Goal: Task Accomplishment & Management: Manage account settings

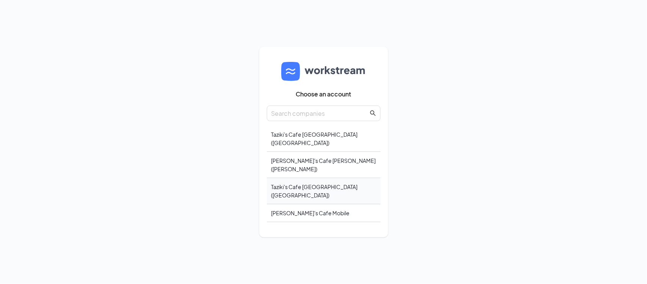
click at [322, 186] on div "Taziki's Cafe [GEOGRAPHIC_DATA] ([GEOGRAPHIC_DATA])" at bounding box center [324, 191] width 114 height 26
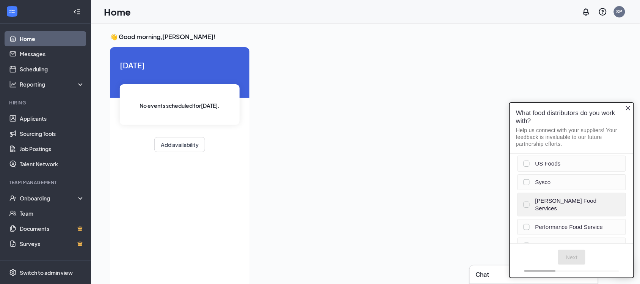
click at [530, 202] on div "[PERSON_NAME] Food Services" at bounding box center [570, 204] width 94 height 15
click at [569, 256] on button "Next" at bounding box center [572, 256] width 28 height 15
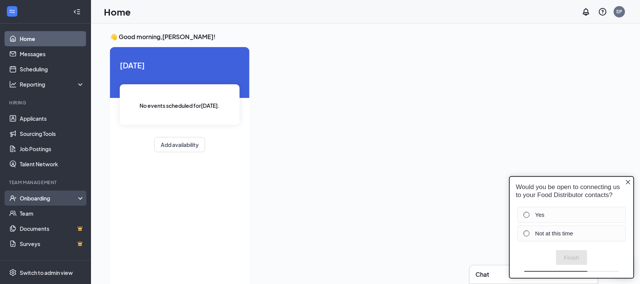
click at [44, 200] on div "Onboarding" at bounding box center [49, 198] width 58 height 8
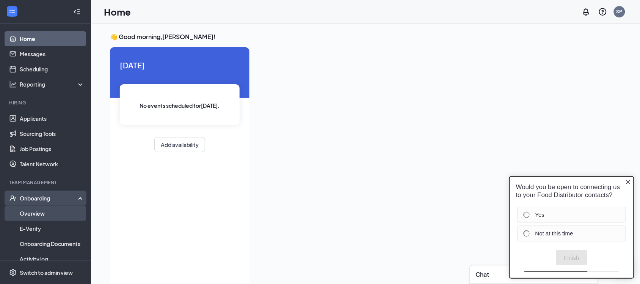
click at [42, 213] on link "Overview" at bounding box center [52, 212] width 65 height 15
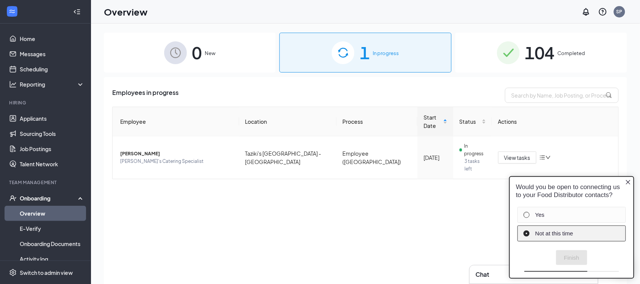
click at [554, 233] on label "Not at this time" at bounding box center [576, 233] width 83 height 8
click at [574, 252] on button "Finish" at bounding box center [571, 256] width 31 height 15
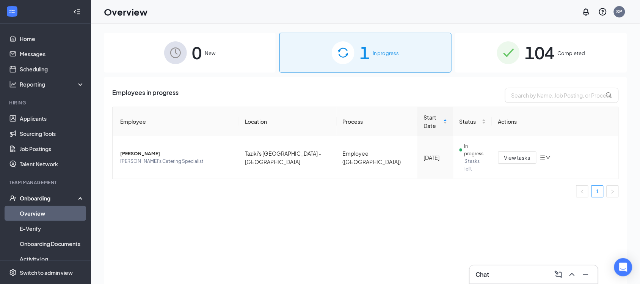
click at [536, 58] on span "104" at bounding box center [540, 52] width 30 height 26
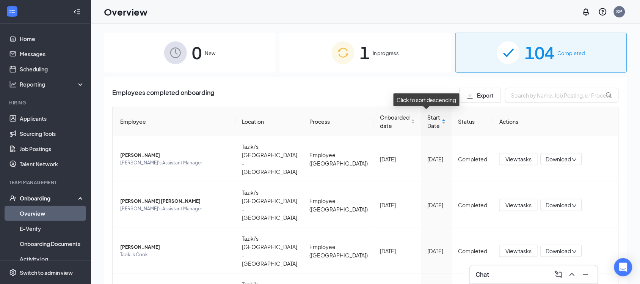
click at [438, 122] on div "Start Date" at bounding box center [436, 121] width 19 height 17
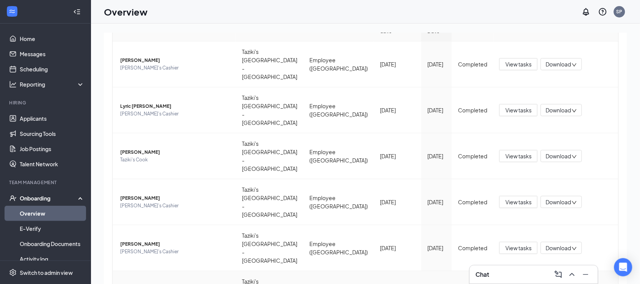
scroll to position [47, 0]
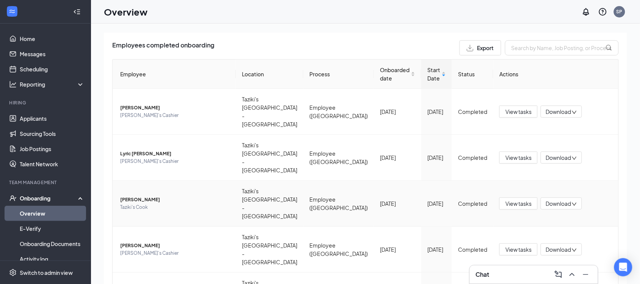
click at [550, 180] on td "View tasks Download" at bounding box center [555, 203] width 125 height 46
click at [548, 199] on span "Download" at bounding box center [558, 203] width 25 height 8
click at [474, 180] on td "Completed" at bounding box center [472, 203] width 41 height 46
click at [513, 197] on button "View tasks" at bounding box center [518, 203] width 38 height 12
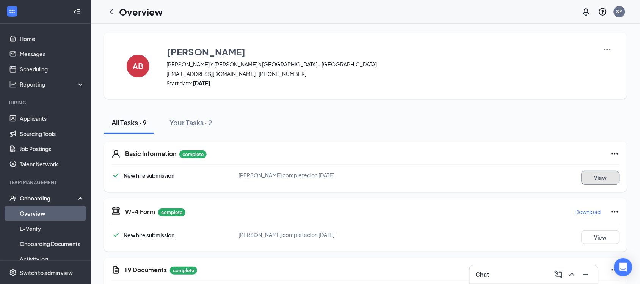
click at [589, 173] on button "View" at bounding box center [601, 178] width 38 height 14
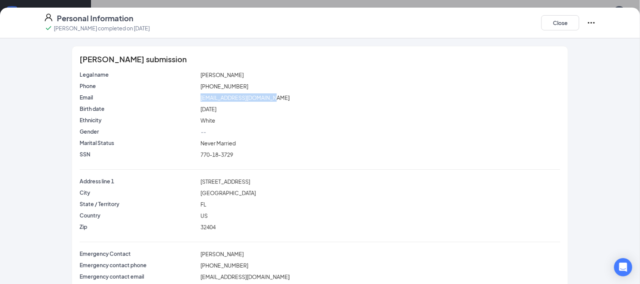
drag, startPoint x: 249, startPoint y: 97, endPoint x: 197, endPoint y: 99, distance: 52.0
click at [199, 99] on div "[EMAIL_ADDRESS][DOMAIN_NAME]" at bounding box center [380, 97] width 363 height 8
click at [312, 151] on div "770-18-3729" at bounding box center [380, 154] width 363 height 8
click at [563, 24] on button "Close" at bounding box center [560, 22] width 38 height 15
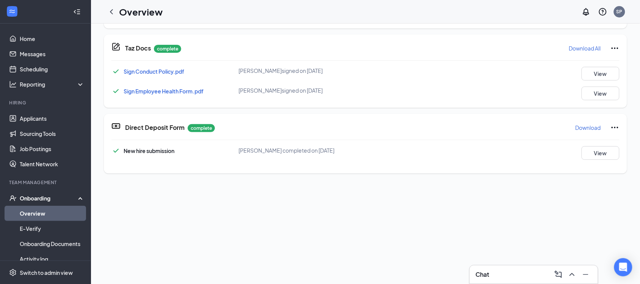
scroll to position [379, 0]
click at [600, 158] on button "View" at bounding box center [601, 152] width 38 height 14
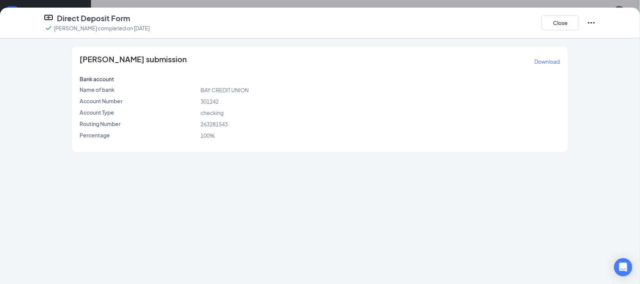
drag, startPoint x: 493, startPoint y: 154, endPoint x: 501, endPoint y: 142, distance: 13.7
click at [495, 151] on div "[PERSON_NAME] submission Download Bank account Name of bank BAY CREDIT UNION Ac…" at bounding box center [320, 160] width 640 height 245
click at [567, 25] on button "Close" at bounding box center [560, 22] width 38 height 15
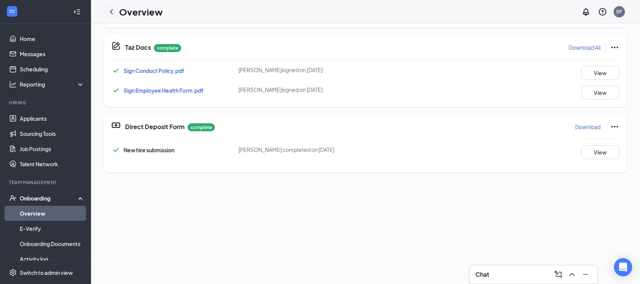
click at [109, 10] on icon "ChevronLeft" at bounding box center [111, 11] width 9 height 9
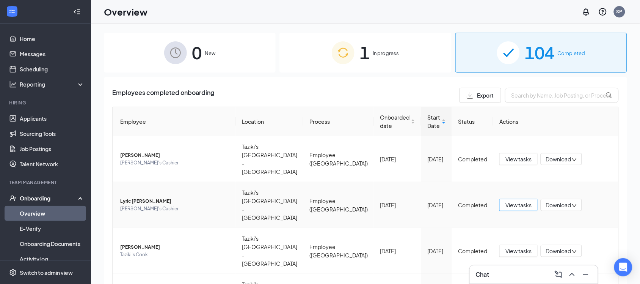
click at [512, 201] on span "View tasks" at bounding box center [518, 205] width 26 height 8
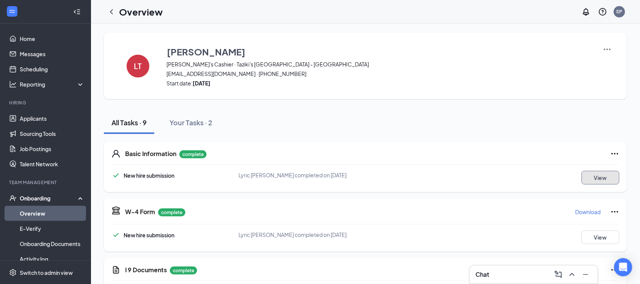
click at [598, 179] on button "View" at bounding box center [601, 178] width 38 height 14
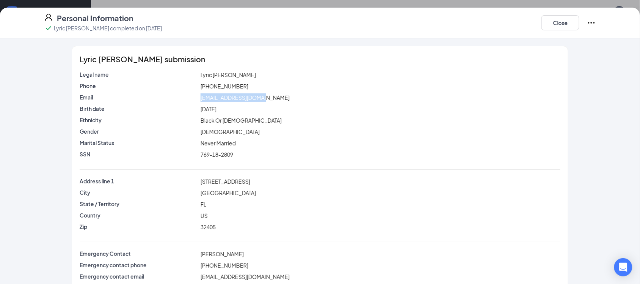
drag, startPoint x: 262, startPoint y: 99, endPoint x: 196, endPoint y: 100, distance: 65.6
click at [199, 100] on div "[EMAIL_ADDRESS][DOMAIN_NAME]" at bounding box center [380, 97] width 363 height 8
click at [413, 197] on div "City [GEOGRAPHIC_DATA]" at bounding box center [320, 193] width 481 height 11
click at [569, 25] on button "Close" at bounding box center [560, 22] width 38 height 15
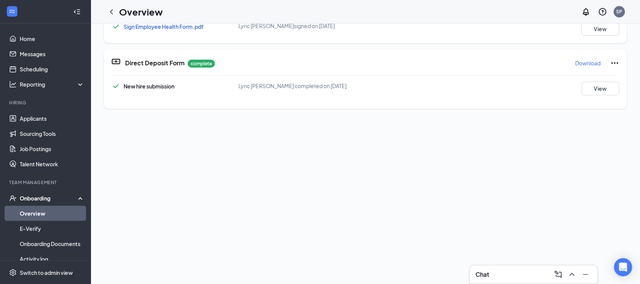
scroll to position [454, 0]
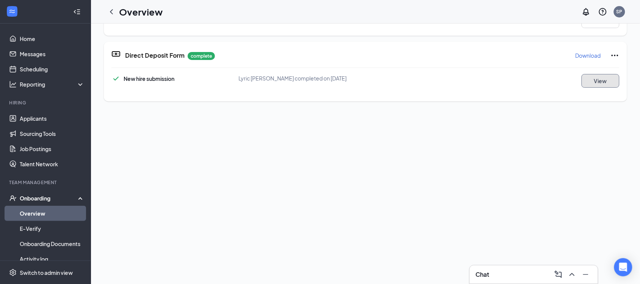
click at [600, 78] on button "View" at bounding box center [601, 81] width 38 height 14
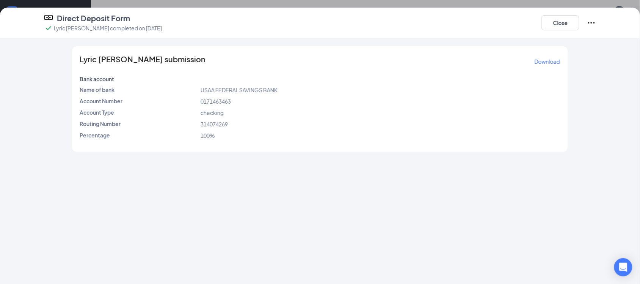
click at [338, 212] on div "Lyric [PERSON_NAME] submission Download Bank account Name of bank USAA FEDERAL …" at bounding box center [320, 160] width 640 height 245
click at [557, 19] on button "Close" at bounding box center [560, 22] width 38 height 15
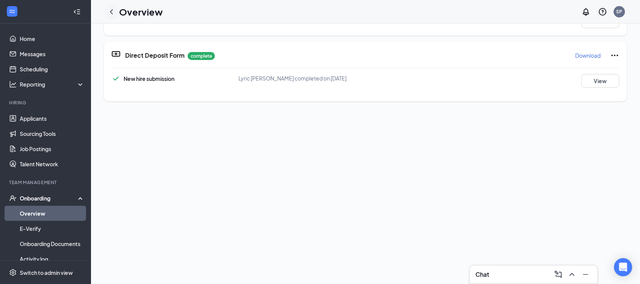
click at [110, 14] on icon "ChevronLeft" at bounding box center [111, 11] width 9 height 9
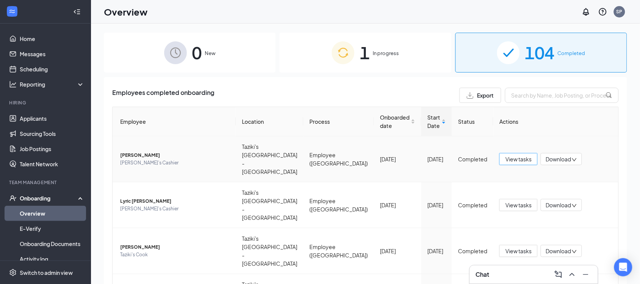
click at [499, 153] on button "View tasks" at bounding box center [518, 159] width 38 height 12
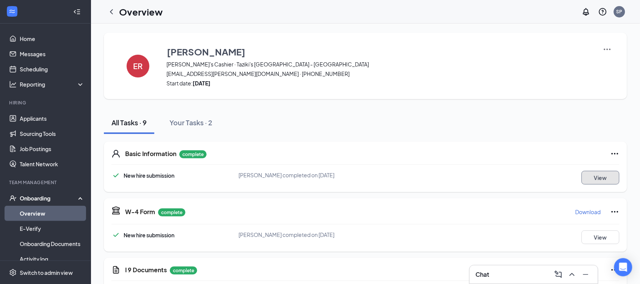
click at [590, 176] on button "View" at bounding box center [601, 178] width 38 height 14
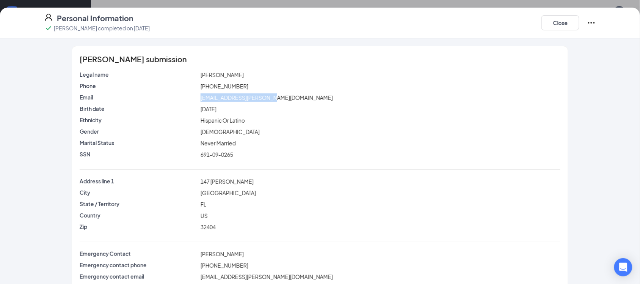
drag, startPoint x: 251, startPoint y: 99, endPoint x: 198, endPoint y: 97, distance: 53.5
click at [199, 97] on div "[EMAIL_ADDRESS][PERSON_NAME][DOMAIN_NAME]" at bounding box center [380, 97] width 363 height 8
click at [201, 97] on span "[EMAIL_ADDRESS][PERSON_NAME][DOMAIN_NAME]" at bounding box center [267, 97] width 132 height 7
drag, startPoint x: 267, startPoint y: 152, endPoint x: 258, endPoint y: 113, distance: 40.1
click at [267, 151] on div "691-09-0265" at bounding box center [380, 154] width 363 height 8
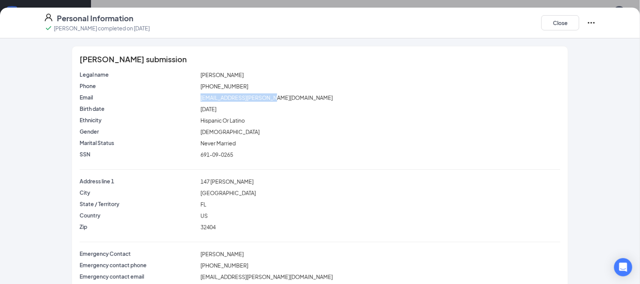
drag, startPoint x: 270, startPoint y: 95, endPoint x: 197, endPoint y: 98, distance: 72.9
click at [199, 98] on div "[EMAIL_ADDRESS][PERSON_NAME][DOMAIN_NAME]" at bounding box center [380, 97] width 363 height 8
copy span "[EMAIL_ADDRESS][PERSON_NAME][DOMAIN_NAME]"
click at [473, 135] on div "Gender [DEMOGRAPHIC_DATA]" at bounding box center [320, 132] width 481 height 11
click at [561, 24] on button "Close" at bounding box center [560, 22] width 38 height 15
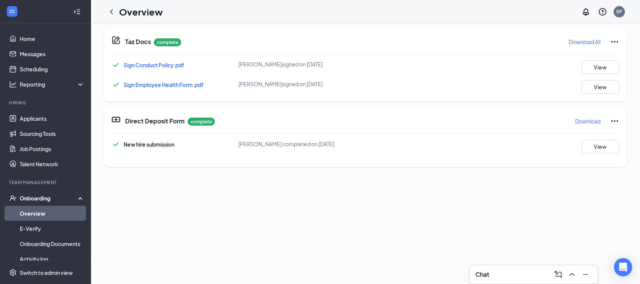
scroll to position [454, 0]
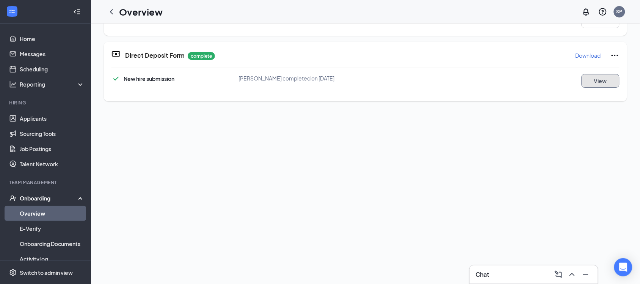
click at [600, 78] on button "View" at bounding box center [601, 81] width 38 height 14
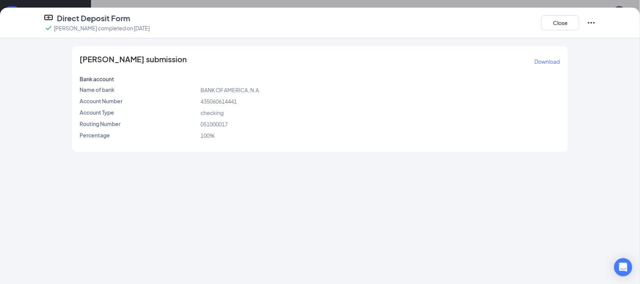
click at [268, 158] on div "[PERSON_NAME] submission Download Bank account Name of bank BANK OF AMERICA, N.…" at bounding box center [320, 160] width 640 height 245
click at [568, 25] on button "Close" at bounding box center [560, 22] width 38 height 15
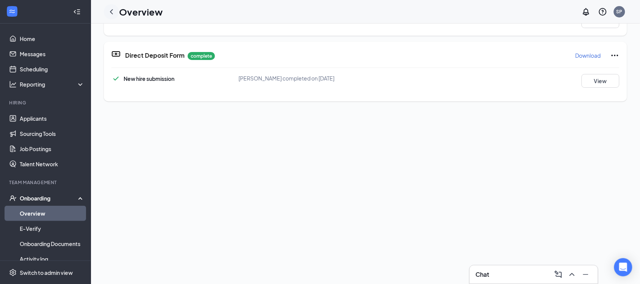
click at [114, 14] on icon "ChevronLeft" at bounding box center [111, 11] width 9 height 9
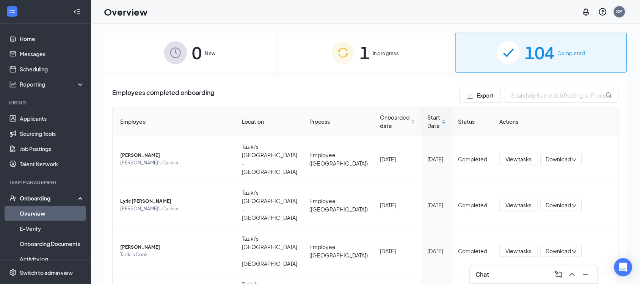
click at [618, 16] on div "SP" at bounding box center [619, 11] width 11 height 11
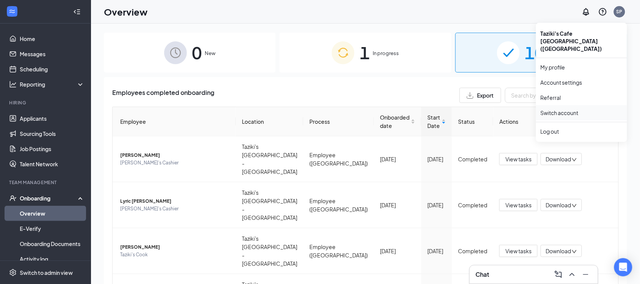
click at [562, 109] on link "Switch account" at bounding box center [560, 112] width 38 height 7
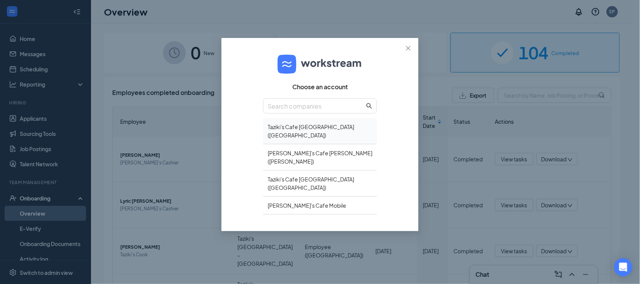
click at [314, 129] on div "Taziki's Cafe [GEOGRAPHIC_DATA] ([GEOGRAPHIC_DATA])" at bounding box center [320, 131] width 114 height 26
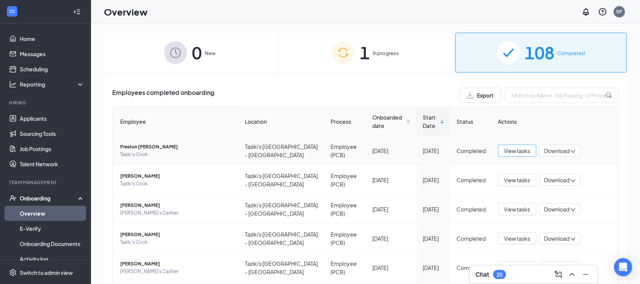
click at [506, 149] on span "View tasks" at bounding box center [517, 150] width 26 height 8
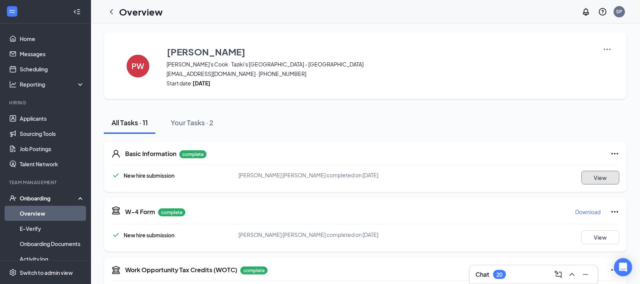
click at [584, 178] on button "View" at bounding box center [601, 178] width 38 height 14
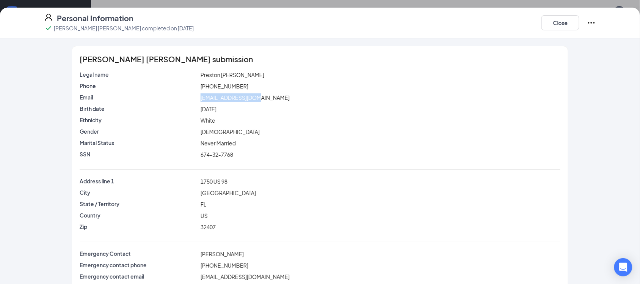
drag, startPoint x: 243, startPoint y: 98, endPoint x: 194, endPoint y: 95, distance: 49.4
click at [194, 95] on div "Email plitty07@icloud.com" at bounding box center [320, 97] width 484 height 8
click at [345, 147] on div "Marital Status Never Married" at bounding box center [320, 144] width 481 height 11
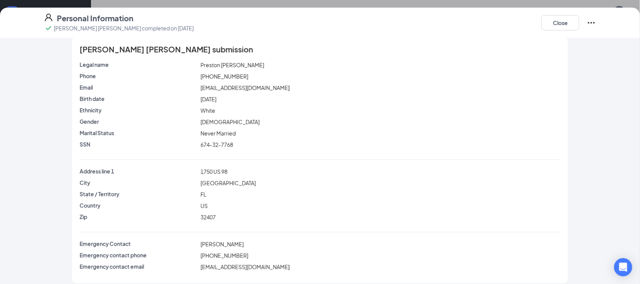
scroll to position [17, 0]
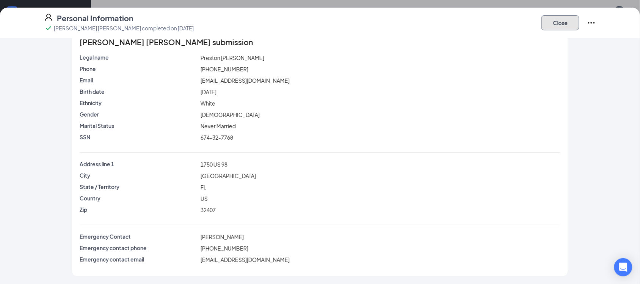
click at [557, 22] on button "Close" at bounding box center [560, 22] width 38 height 15
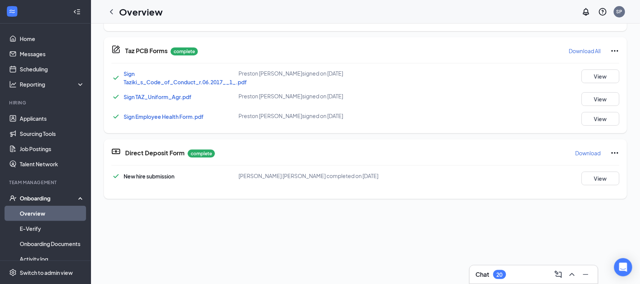
scroll to position [454, 0]
click at [590, 175] on button "View" at bounding box center [601, 178] width 38 height 14
